Goal: Transaction & Acquisition: Purchase product/service

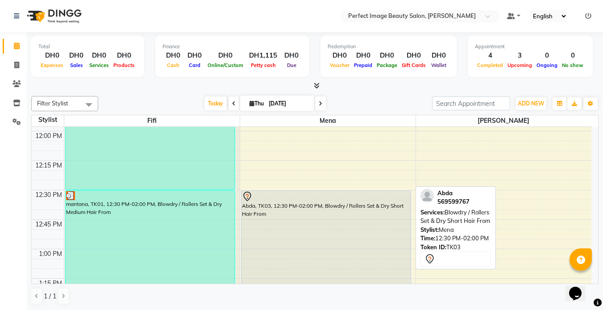
scroll to position [348, 0]
click at [272, 217] on div "Abda, TK03, 12:30 PM-02:00 PM, Blowdry / Rollers Set & Dry Short Hair From" at bounding box center [325, 278] width 169 height 175
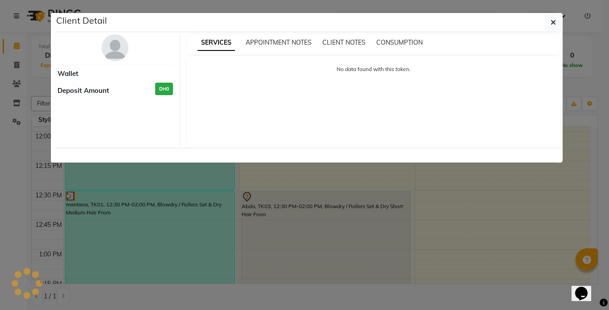
select select "7"
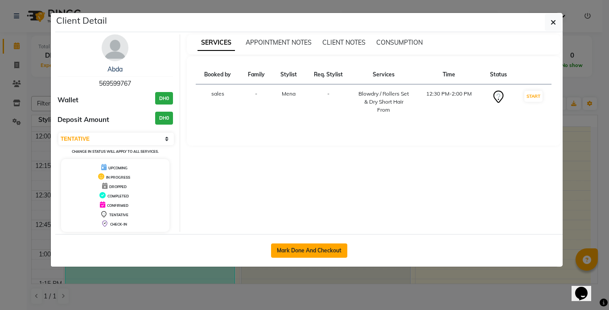
click at [300, 248] on button "Mark Done And Checkout" at bounding box center [309, 250] width 76 height 14
select select "service"
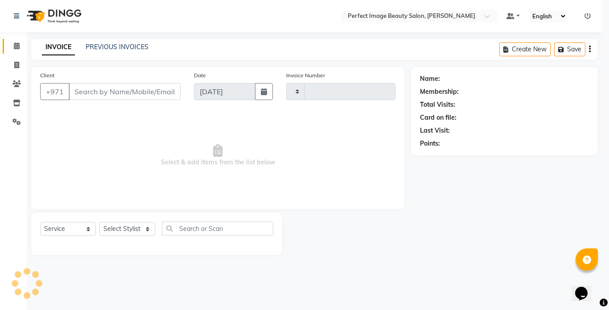
type input "0260"
select select "8564"
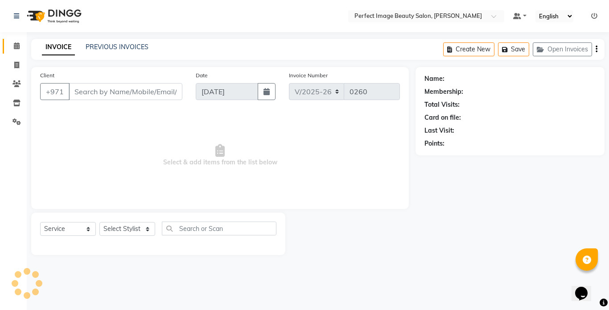
type input "56*****67"
select select "85054"
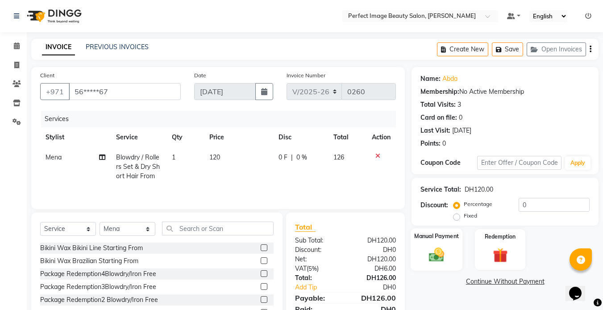
click at [447, 244] on div "Manual Payment" at bounding box center [436, 249] width 52 height 42
click at [533, 280] on span "CARD" at bounding box center [534, 282] width 19 height 10
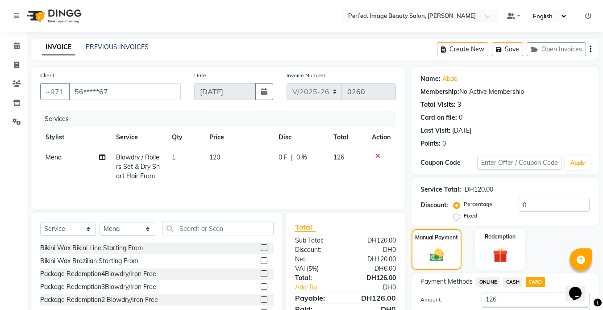
scroll to position [36, 0]
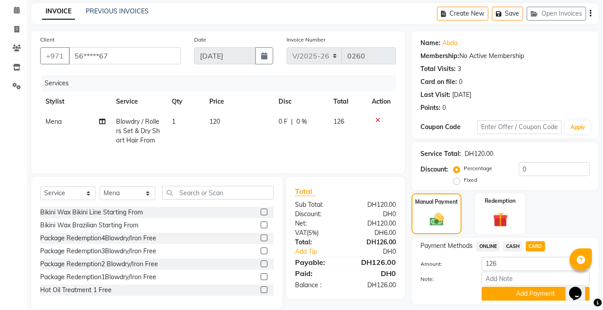
click at [527, 298] on button "Add Payment" at bounding box center [535, 293] width 108 height 14
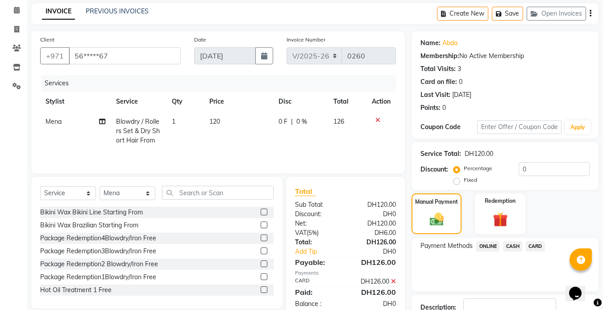
scroll to position [99, 0]
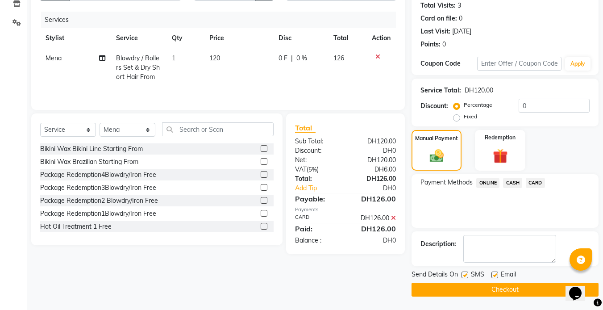
click at [497, 287] on button "Checkout" at bounding box center [504, 289] width 187 height 14
